Goal: Information Seeking & Learning: Learn about a topic

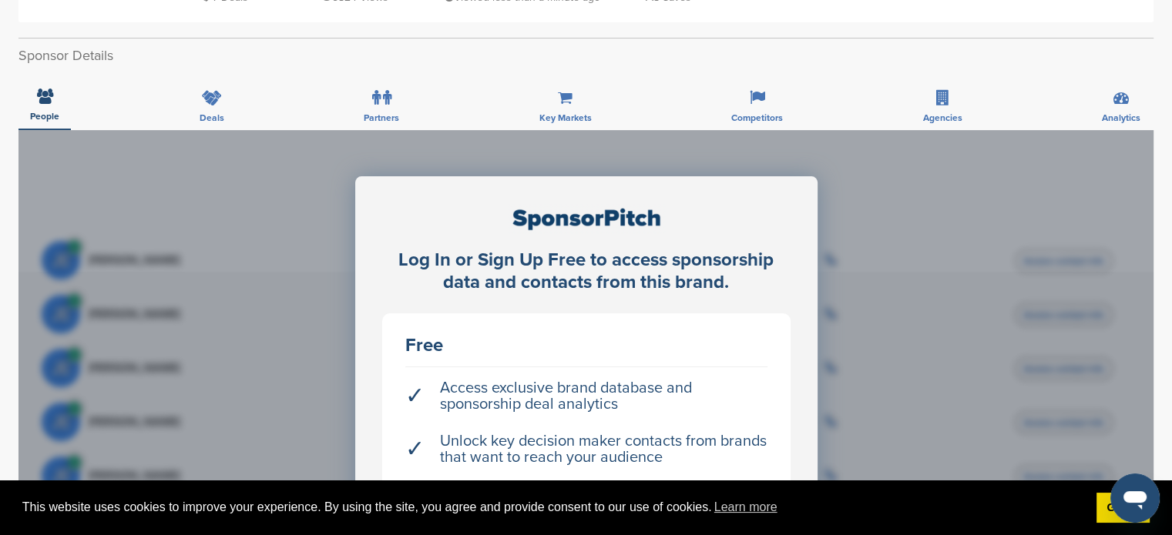
scroll to position [148, 0]
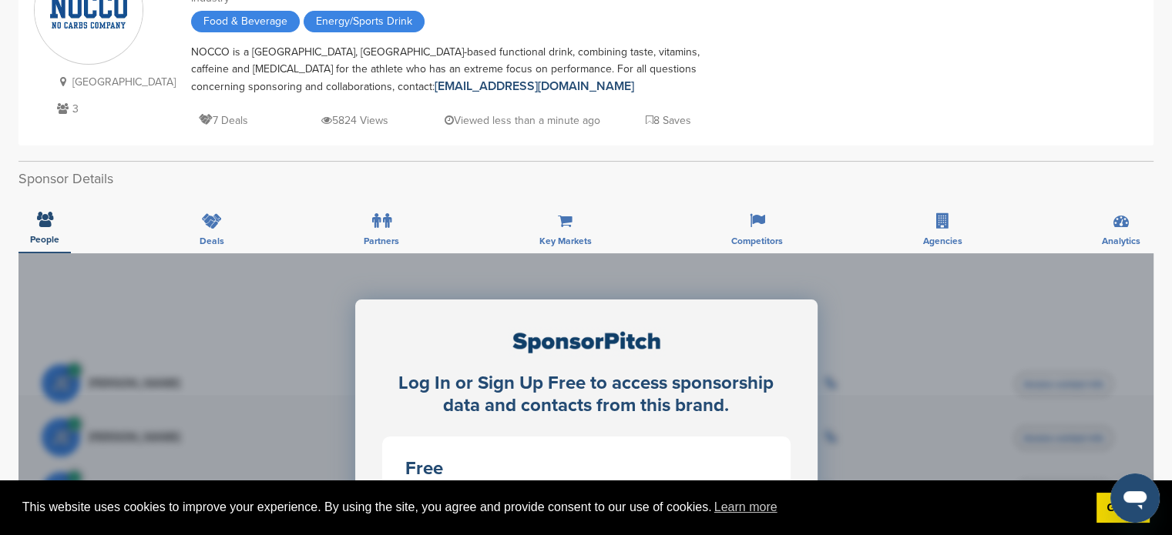
click at [237, 226] on div "People Deals Partners Key Markets Competitors Agencies Analytics" at bounding box center [585, 224] width 1135 height 57
click at [216, 224] on icon at bounding box center [212, 220] width 20 height 15
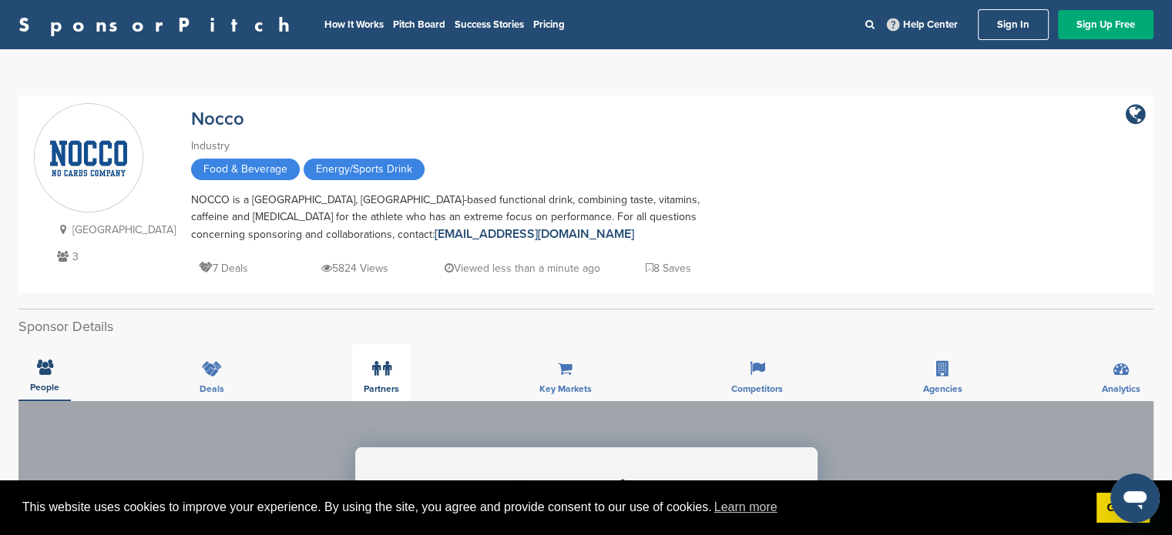
click at [377, 384] on span "Partners" at bounding box center [381, 388] width 35 height 9
click at [1095, 508] on div "This website uses cookies to improve your experience. By using the site, you ag…" at bounding box center [586, 508] width 1172 height 55
click at [1102, 508] on link "Got it!" at bounding box center [1122, 508] width 53 height 31
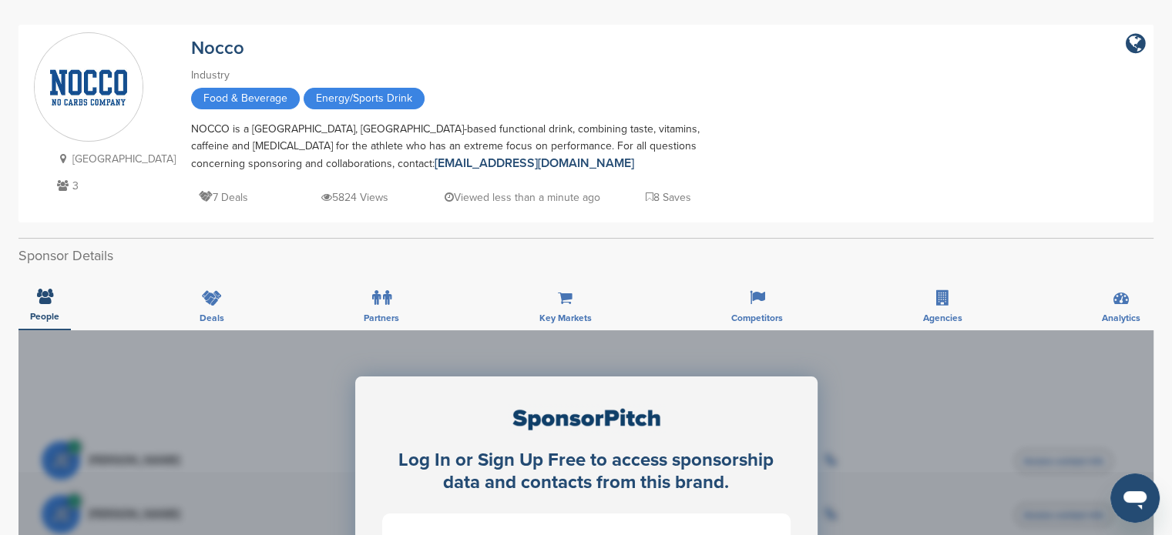
scroll to position [154, 0]
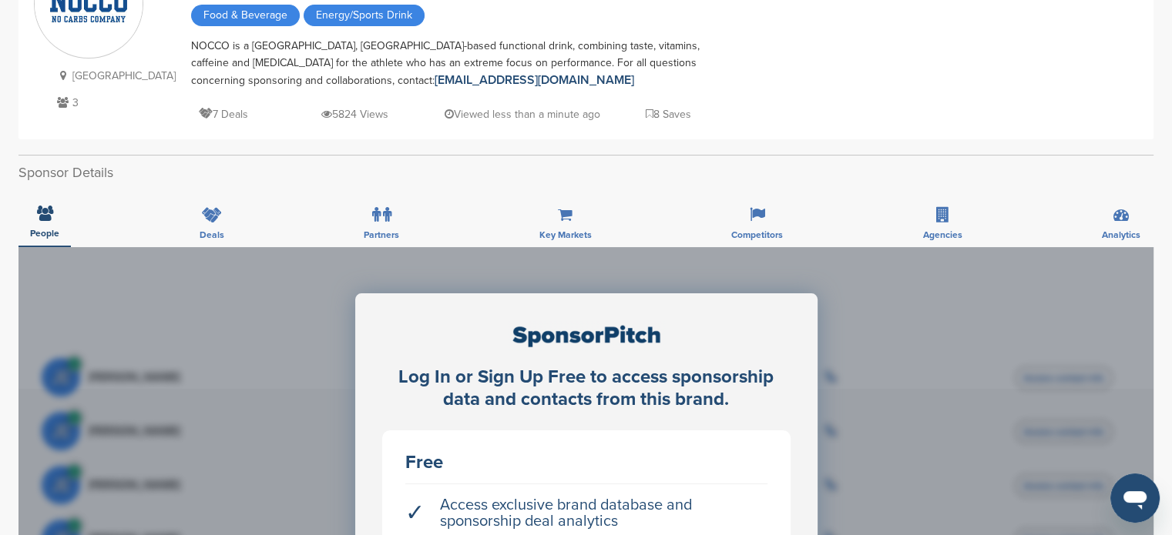
click at [175, 206] on div "People Deals Partners Key Markets Competitors Agencies Analytics" at bounding box center [585, 218] width 1135 height 57
click at [216, 213] on icon at bounding box center [212, 214] width 20 height 15
click at [327, 224] on div "People Deals Partners Key Markets Competitors Agencies Analytics" at bounding box center [585, 218] width 1135 height 57
click at [352, 220] on div "Partners" at bounding box center [381, 218] width 59 height 57
click at [572, 213] on div "Key Markets" at bounding box center [565, 218] width 75 height 57
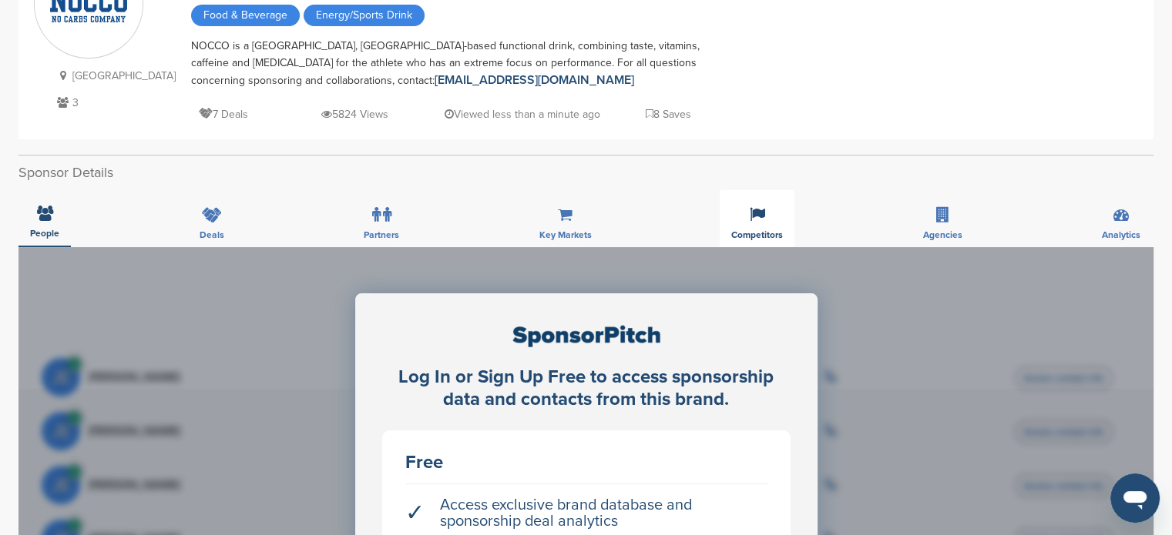
drag, startPoint x: 713, startPoint y: 203, endPoint x: 731, endPoint y: 203, distance: 18.5
click at [717, 203] on div "People Deals Partners Key Markets Competitors Agencies Analytics" at bounding box center [585, 218] width 1135 height 57
click at [733, 203] on div "Competitors" at bounding box center [757, 218] width 75 height 57
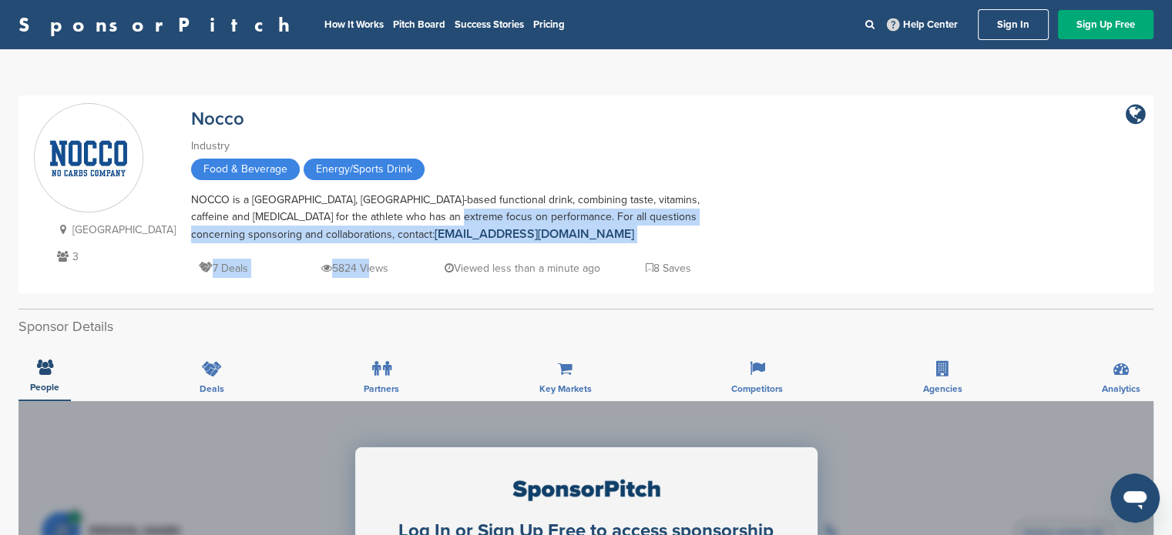
click at [330, 255] on div "Nocco Industry Food & Beverage Energy/Sports Drink NOCCO is a [GEOGRAPHIC_DATA]…" at bounding box center [460, 190] width 539 height 175
click at [623, 210] on div "NOCCO is a [GEOGRAPHIC_DATA], [GEOGRAPHIC_DATA]-based functional drink, combini…" at bounding box center [460, 218] width 539 height 52
